Goal: Task Accomplishment & Management: Use online tool/utility

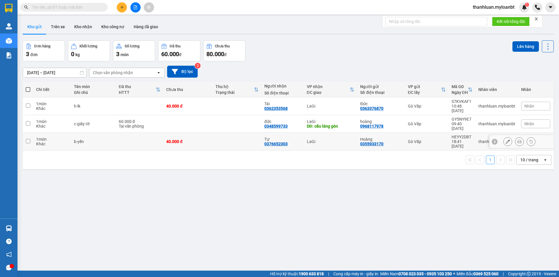
click at [203, 139] on div "40.000 đ" at bounding box center [187, 141] width 43 height 5
checkbox input "true"
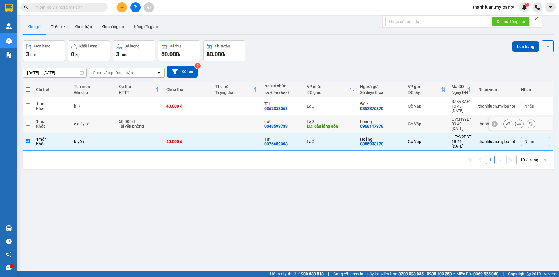
click at [203, 118] on td at bounding box center [187, 124] width 49 height 18
checkbox input "true"
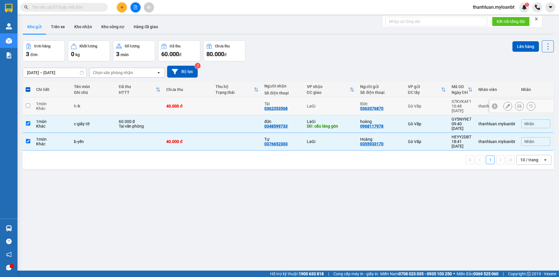
click at [202, 104] on div "40.000 đ" at bounding box center [187, 106] width 43 height 5
checkbox input "true"
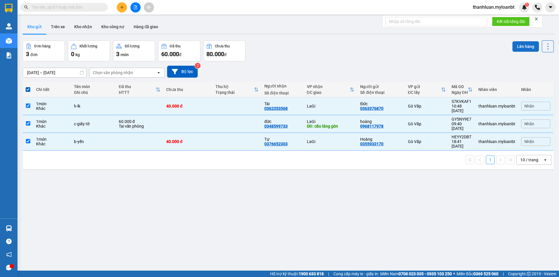
click at [527, 46] on button "Lên hàng" at bounding box center [525, 46] width 26 height 10
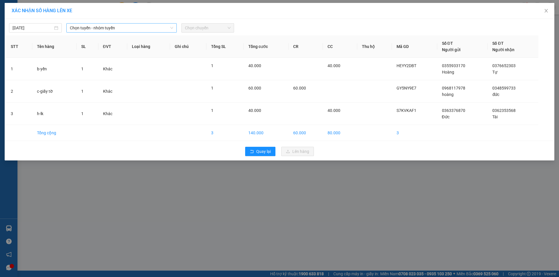
click at [100, 30] on span "Chọn tuyến - nhóm tuyến" at bounding box center [121, 28] width 103 height 9
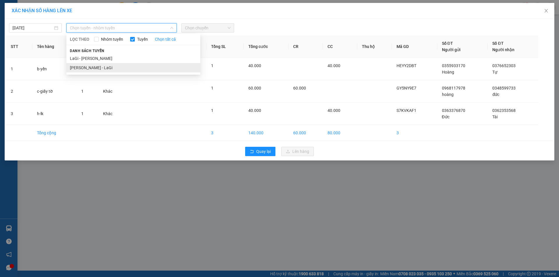
click at [111, 66] on li "[PERSON_NAME] - LaGi" at bounding box center [133, 67] width 134 height 9
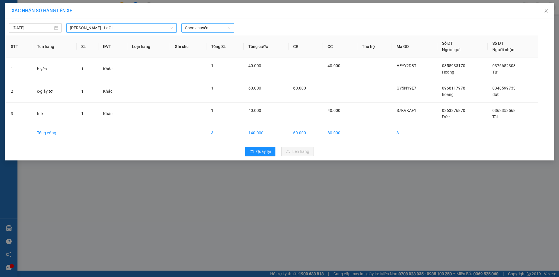
click at [210, 26] on span "Chọn chuyến" at bounding box center [208, 28] width 46 height 9
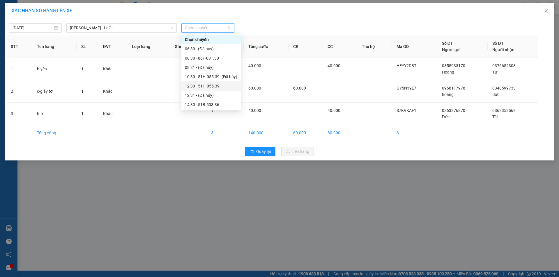
click at [212, 84] on div "12:30 - 51H-055.39" at bounding box center [211, 86] width 52 height 6
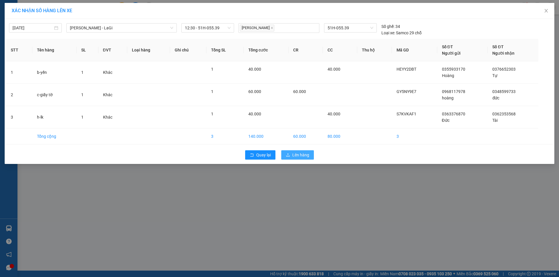
click at [297, 158] on span "Lên hàng" at bounding box center [300, 155] width 17 height 6
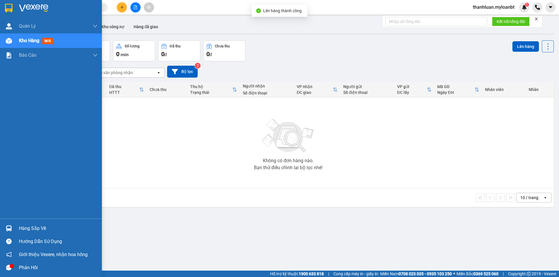
click at [13, 232] on div at bounding box center [9, 228] width 10 height 10
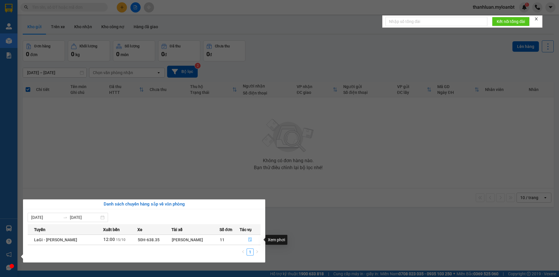
click at [247, 238] on button "button" at bounding box center [250, 239] width 21 height 9
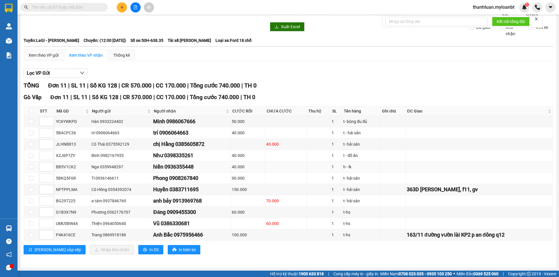
scroll to position [22, 0]
click at [266, 142] on div "40.000" at bounding box center [286, 144] width 40 height 6
drag, startPoint x: 56, startPoint y: 120, endPoint x: 213, endPoint y: 117, distance: 156.9
click at [212, 118] on tr "YC6YWKPD Hàn 0933224402 Minh 0986067666 50.000 1 t- bông đu đủ" at bounding box center [288, 121] width 529 height 11
click at [331, 64] on div "Xem theo VP gửi Xem theo VP nhận Thống kê Lọc VP Gửi TỔNG Đơn 11 | SL 11 | Số …" at bounding box center [288, 155] width 529 height 212
